Goal: Information Seeking & Learning: Learn about a topic

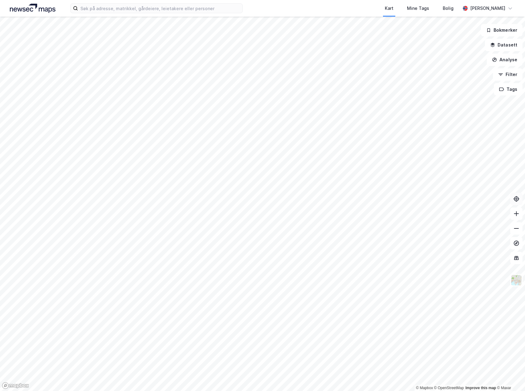
click at [518, 198] on icon at bounding box center [516, 198] width 5 height 5
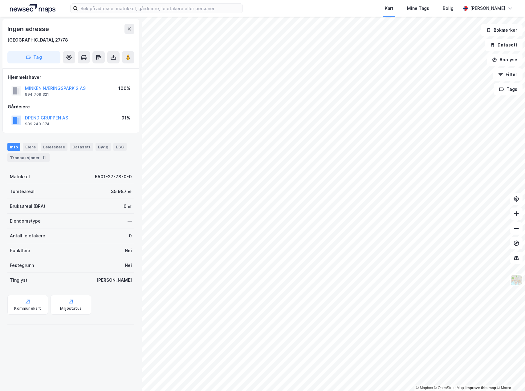
click at [77, 30] on div "Ingen adresse" at bounding box center [70, 29] width 127 height 10
click at [66, 258] on div "Festegrunn Nei" at bounding box center [70, 265] width 127 height 15
click at [31, 158] on div "Transaksjoner 11" at bounding box center [28, 157] width 42 height 9
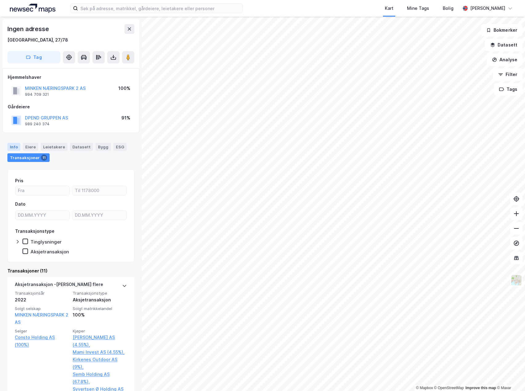
click at [15, 144] on div "Info" at bounding box center [13, 147] width 13 height 8
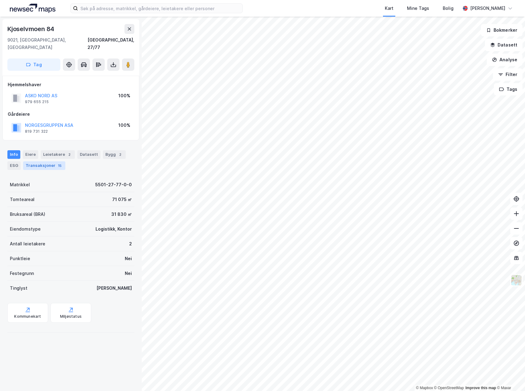
click at [48, 161] on div "Transaksjoner 15" at bounding box center [44, 165] width 42 height 9
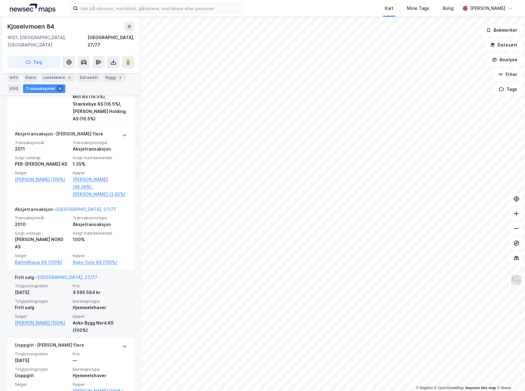
scroll to position [1098, 0]
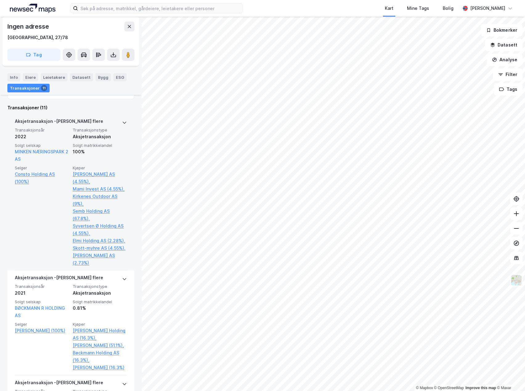
scroll to position [40, 0]
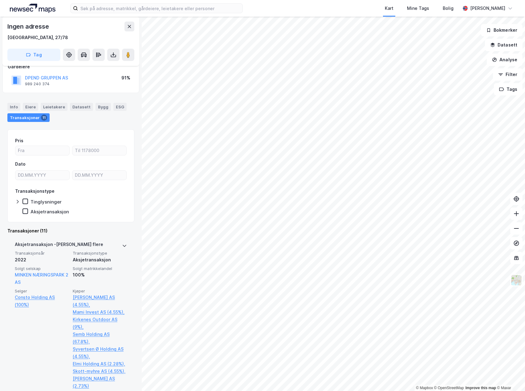
click at [111, 243] on div "Aksjetransaksjon - Gjelder flere" at bounding box center [71, 246] width 112 height 10
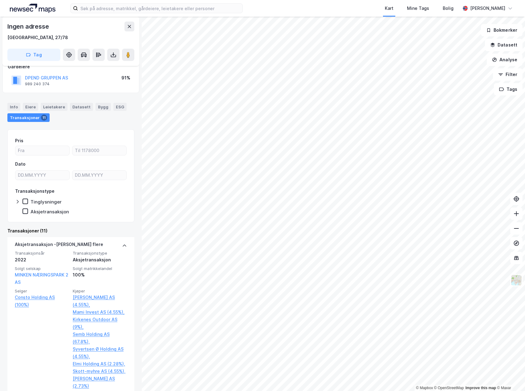
click at [19, 111] on div "Info [PERSON_NAME] Datasett Bygg ESG Transaksjoner 11" at bounding box center [70, 112] width 127 height 19
click at [15, 107] on div "Info" at bounding box center [13, 107] width 13 height 8
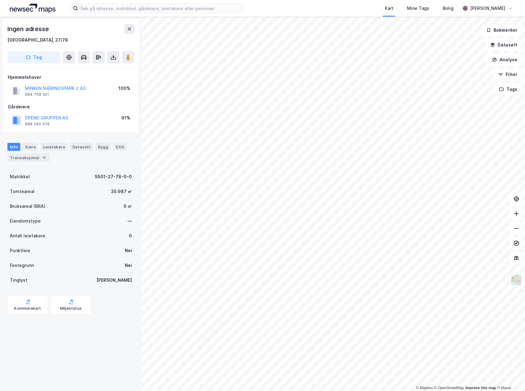
click at [84, 206] on div "Bruksareal (BRA) 0 ㎡" at bounding box center [70, 206] width 127 height 15
click at [32, 154] on div "Transaksjoner 11" at bounding box center [28, 157] width 42 height 9
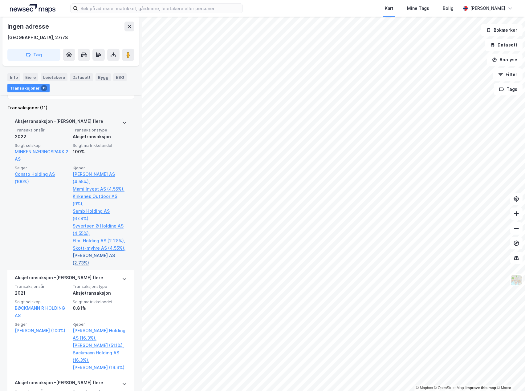
scroll to position [40, 0]
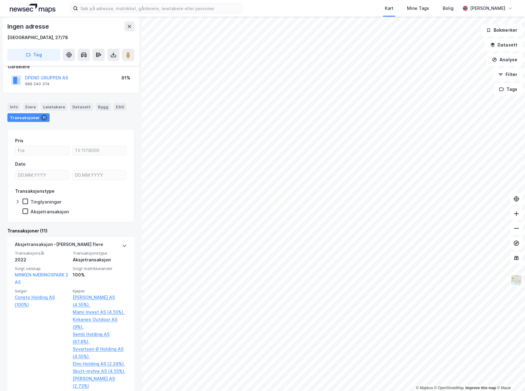
click at [38, 230] on div "Transaksjoner (11)" at bounding box center [70, 230] width 127 height 7
click at [17, 104] on div "Info" at bounding box center [13, 107] width 13 height 8
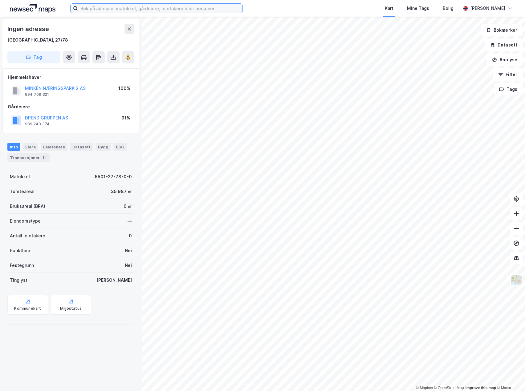
click at [166, 7] on input at bounding box center [160, 8] width 164 height 9
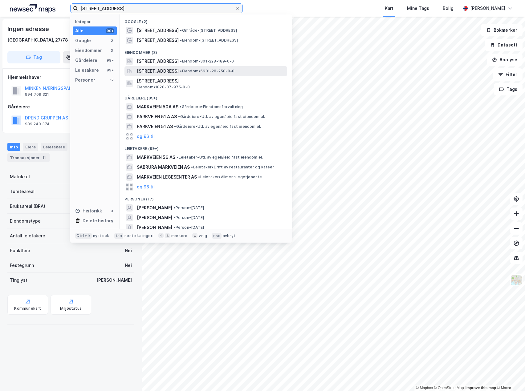
type input "[STREET_ADDRESS]"
click at [176, 73] on span "[STREET_ADDRESS]" at bounding box center [158, 70] width 42 height 7
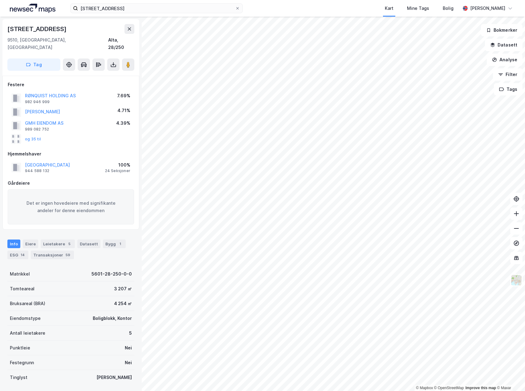
scroll to position [40, 0]
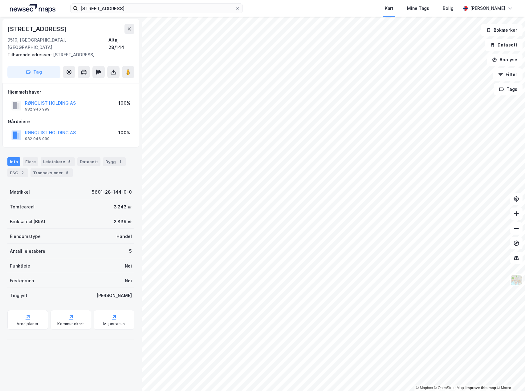
click at [69, 215] on div "Bruksareal (BRA) 2 839 ㎡" at bounding box center [70, 221] width 127 height 15
